Goal: Transaction & Acquisition: Purchase product/service

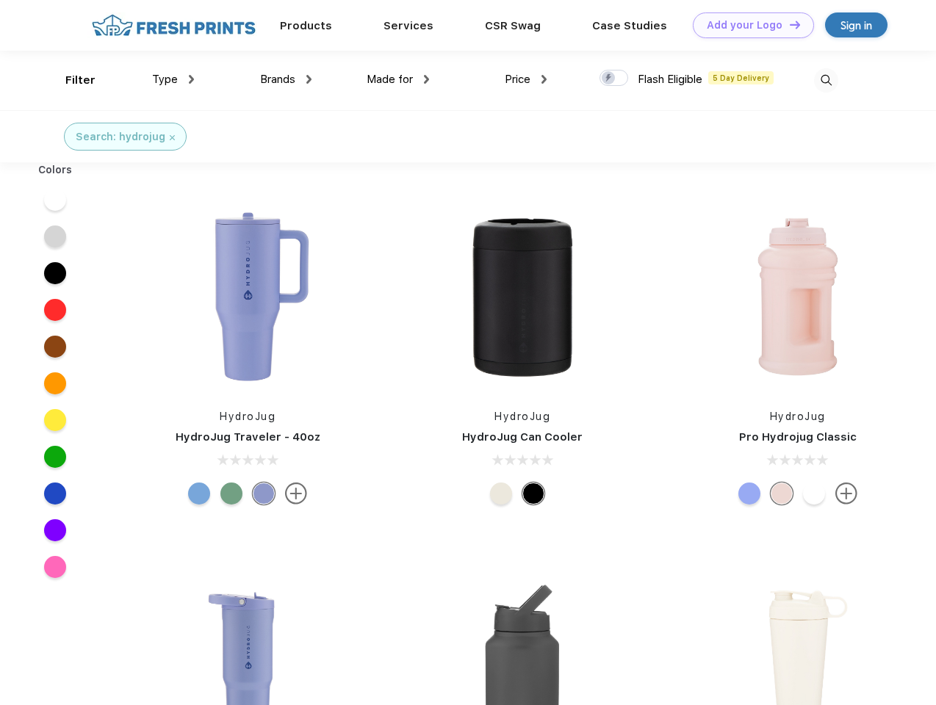
click at [748, 25] on link "Add your Logo Design Tool" at bounding box center [753, 25] width 121 height 26
click at [0, 0] on div "Design Tool" at bounding box center [0, 0] width 0 height 0
click at [788, 24] on link "Add your Logo Design Tool" at bounding box center [753, 25] width 121 height 26
click at [71, 80] on div "Filter" at bounding box center [80, 80] width 30 height 17
click at [173, 79] on span "Type" at bounding box center [165, 79] width 26 height 13
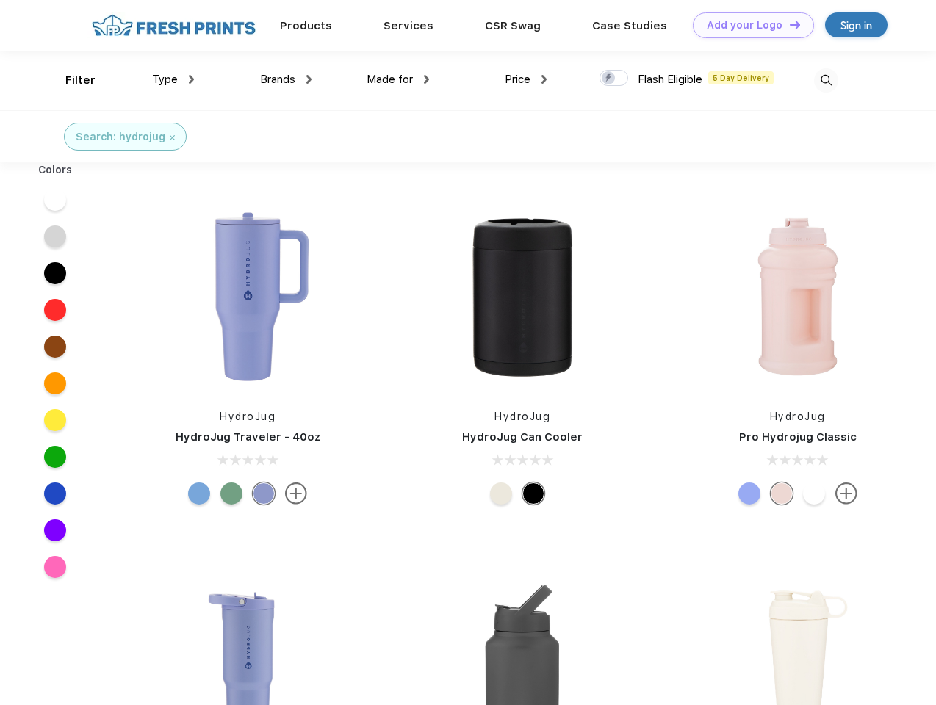
click at [286, 79] on span "Brands" at bounding box center [277, 79] width 35 height 13
click at [398, 79] on span "Made for" at bounding box center [390, 79] width 46 height 13
click at [526, 79] on span "Price" at bounding box center [518, 79] width 26 height 13
click at [614, 79] on div at bounding box center [614, 78] width 29 height 16
click at [609, 79] on input "checkbox" at bounding box center [605, 74] width 10 height 10
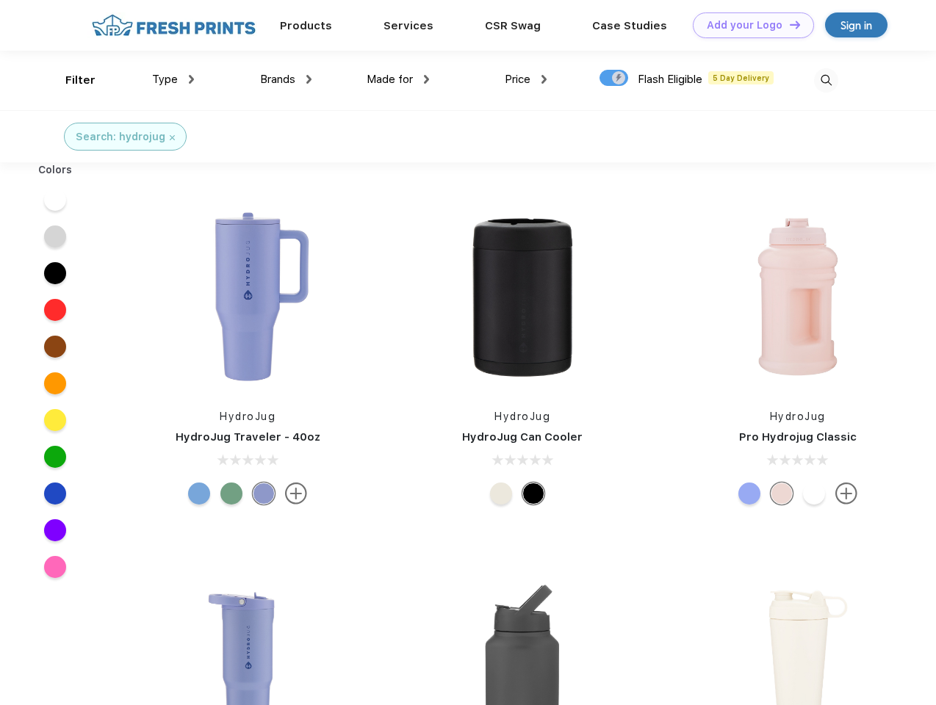
click at [826, 80] on img at bounding box center [826, 80] width 24 height 24
